Goal: Task Accomplishment & Management: Manage account settings

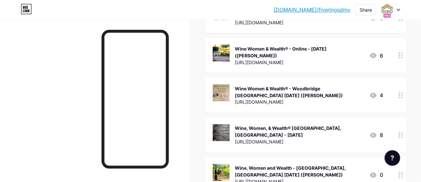
scroll to position [389, 0]
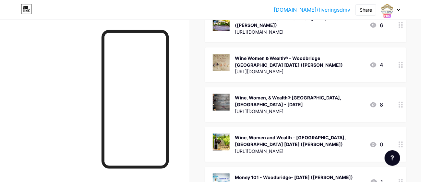
click at [285, 95] on div "Wine, Women, & Wealth® [GEOGRAPHIC_DATA], [GEOGRAPHIC_DATA] - [DATE]" at bounding box center [299, 102] width 129 height 14
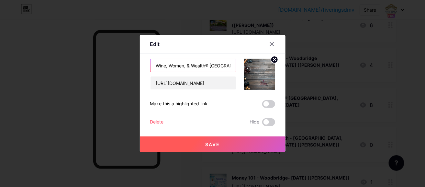
drag, startPoint x: 156, startPoint y: 64, endPoint x: 208, endPoint y: 67, distance: 52.6
click at [208, 67] on input "Wine, Women, & Wealth® [GEOGRAPHIC_DATA], [GEOGRAPHIC_DATA] - [DATE]" at bounding box center [194, 65] width 86 height 13
click at [270, 45] on icon at bounding box center [272, 43] width 5 height 5
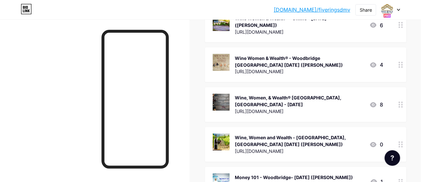
click at [284, 134] on div "Wine, Women and Wealth - [GEOGRAPHIC_DATA], [GEOGRAPHIC_DATA] [DATE] ([PERSON_N…" at bounding box center [299, 141] width 129 height 14
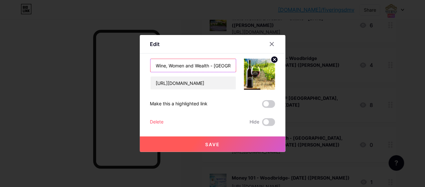
drag, startPoint x: 156, startPoint y: 64, endPoint x: 211, endPoint y: 64, distance: 54.4
click at [211, 64] on input "Wine, Women and Wealth - [GEOGRAPHIC_DATA], [GEOGRAPHIC_DATA] [DATE] ([PERSON_N…" at bounding box center [194, 65] width 86 height 13
paste input ", & Wealth®"
type input "Wine, Women, & Wealth® - [GEOGRAPHIC_DATA], [GEOGRAPHIC_DATA] [DATE] ([PERSON_N…"
click at [209, 143] on span "Save" at bounding box center [212, 145] width 15 height 6
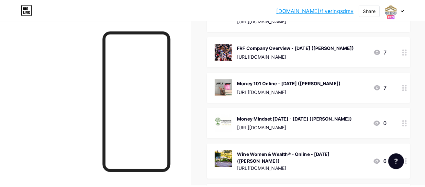
scroll to position [227, 0]
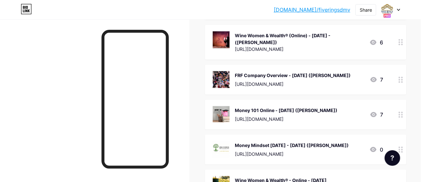
click at [257, 73] on div "FRF Company Overview - [DATE] ([PERSON_NAME])" at bounding box center [293, 75] width 116 height 7
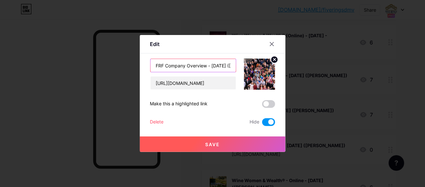
click at [223, 64] on input "FRF Company Overview - [DATE] ([PERSON_NAME])" at bounding box center [194, 65] width 86 height 13
type input "FRF Company Overview - [DATE] ([PERSON_NAME])"
click at [271, 122] on span at bounding box center [268, 122] width 13 height 8
click at [262, 124] on input "checkbox" at bounding box center [262, 124] width 0 height 0
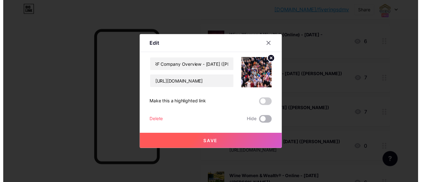
scroll to position [0, 0]
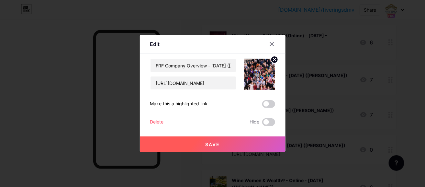
click at [210, 142] on span "Save" at bounding box center [212, 145] width 15 height 6
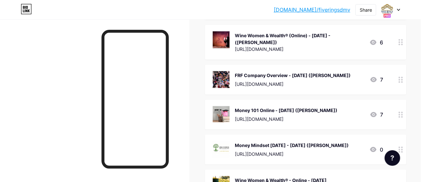
click at [264, 112] on div "Money 101 Online - [DATE] ([PERSON_NAME])" at bounding box center [286, 110] width 102 height 7
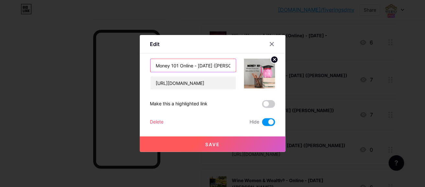
click at [210, 64] on input "Money 101 Online - [DATE] ([PERSON_NAME])" at bounding box center [194, 65] width 86 height 13
type input "Money 101 Online - [DATE] ([PERSON_NAME])"
click at [271, 120] on span at bounding box center [268, 122] width 13 height 8
click at [262, 124] on input "checkbox" at bounding box center [262, 124] width 0 height 0
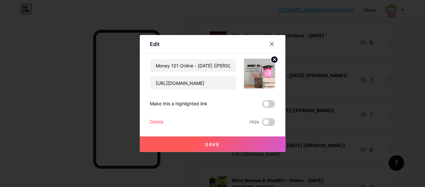
click at [214, 141] on button "Save" at bounding box center [213, 144] width 146 height 16
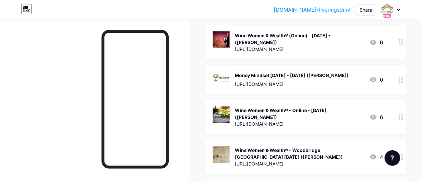
scroll to position [162, 0]
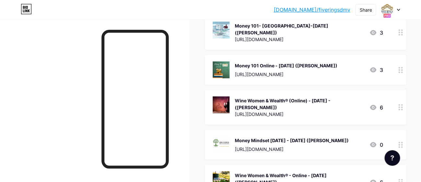
click at [337, 62] on div "Money 101 Online - [DATE] ([PERSON_NAME])" at bounding box center [286, 65] width 102 height 7
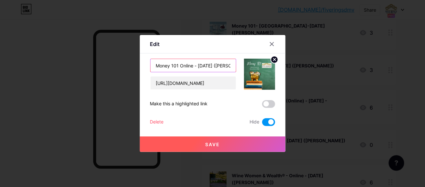
click at [211, 63] on input "Money 101 Online - [DATE] ([PERSON_NAME])" at bounding box center [194, 65] width 86 height 13
click at [216, 64] on input "Money 101 Online - [DATE] ([PERSON_NAME])" at bounding box center [194, 65] width 86 height 13
type input "Money 101 Online - [DATE] ([PERSON_NAME])"
click at [269, 120] on span at bounding box center [268, 122] width 13 height 8
click at [262, 124] on input "checkbox" at bounding box center [262, 124] width 0 height 0
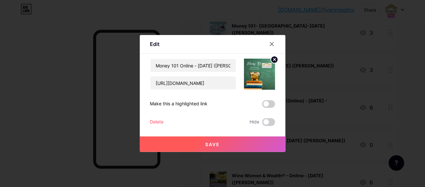
click at [212, 144] on span "Save" at bounding box center [212, 145] width 15 height 6
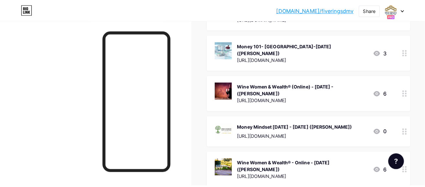
scroll to position [128, 0]
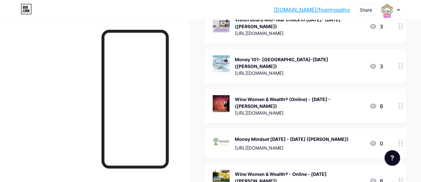
click at [305, 99] on div "Wine Women & Wealth® (Online) - [DATE] - ([PERSON_NAME])" at bounding box center [299, 103] width 129 height 14
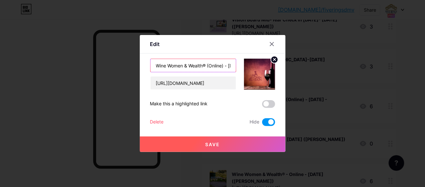
click at [222, 64] on input "Wine Women & Wealth® (Online) - [DATE] - ([PERSON_NAME])" at bounding box center [194, 65] width 86 height 13
click at [219, 63] on input "Wine Women & Wealth® (Online) - [DATE] - ([PERSON_NAME])" at bounding box center [194, 65] width 86 height 13
type input "Wine Women & Wealth® (Online) - [DATE] - ([PERSON_NAME])"
click at [270, 122] on span at bounding box center [268, 122] width 13 height 8
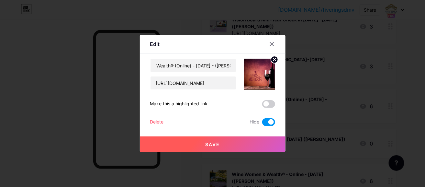
click at [262, 124] on input "checkbox" at bounding box center [262, 124] width 0 height 0
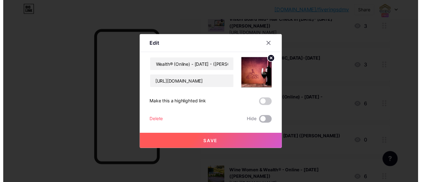
scroll to position [0, 0]
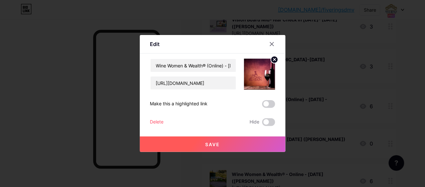
click at [219, 142] on span "Save" at bounding box center [212, 145] width 15 height 6
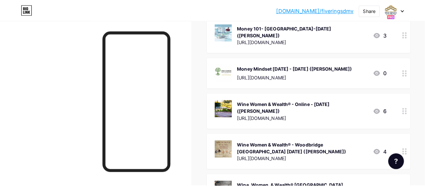
scroll to position [128, 0]
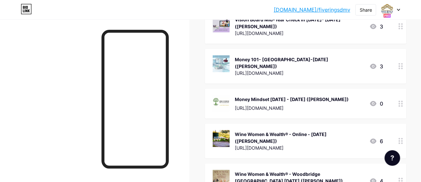
click at [324, 60] on div "Money 101- [GEOGRAPHIC_DATA]-[DATE] ([PERSON_NAME])" at bounding box center [299, 63] width 129 height 14
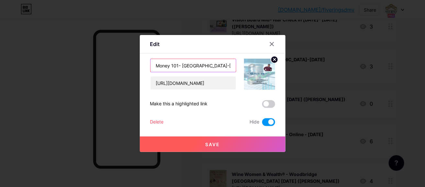
click at [226, 64] on input "Money 101- [GEOGRAPHIC_DATA]-[DATE] ([PERSON_NAME])" at bounding box center [194, 65] width 86 height 13
type input "Money 101- [GEOGRAPHIC_DATA]-[DATE] ([PERSON_NAME])"
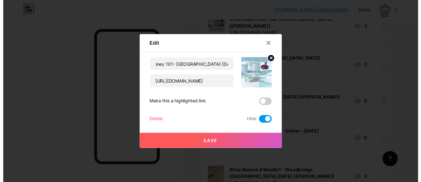
scroll to position [0, 0]
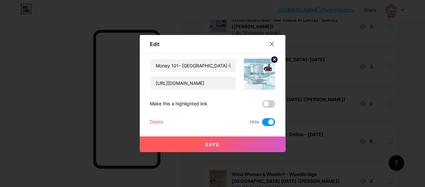
click at [272, 121] on span at bounding box center [268, 122] width 13 height 8
click at [262, 124] on input "checkbox" at bounding box center [262, 124] width 0 height 0
click at [213, 142] on span "Save" at bounding box center [212, 145] width 15 height 6
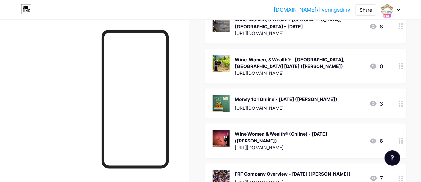
scroll to position [355, 0]
